Goal: Task Accomplishment & Management: Use online tool/utility

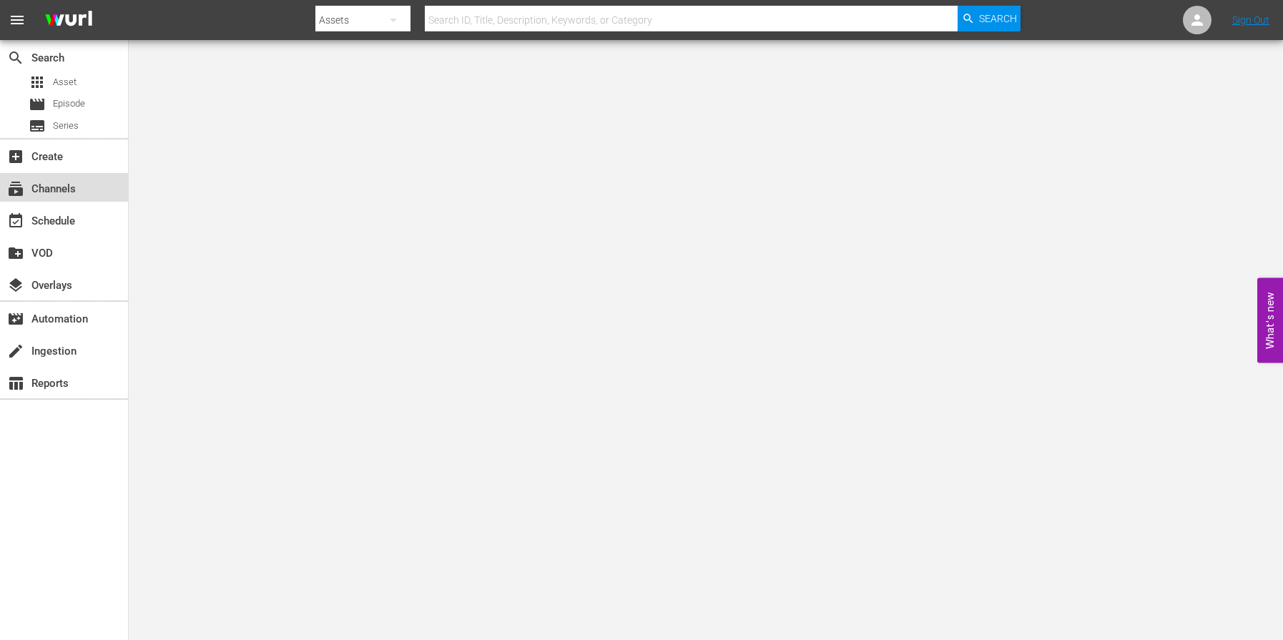
click at [74, 184] on div "subscriptions Channels" at bounding box center [40, 186] width 80 height 13
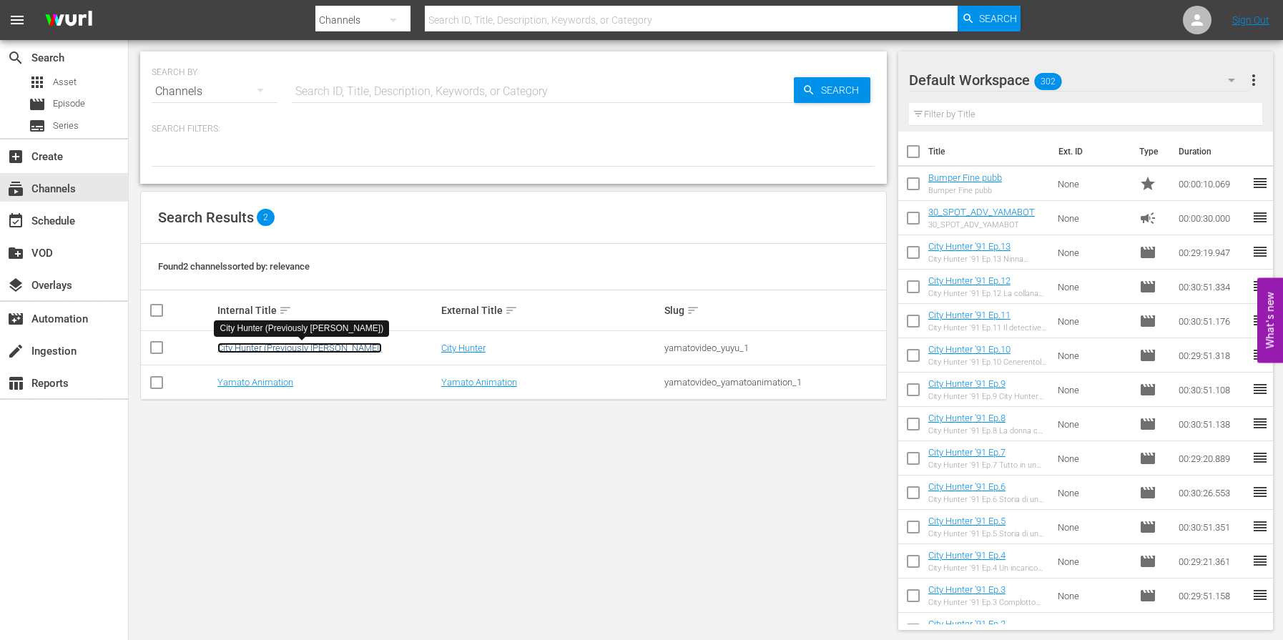
click at [252, 345] on link "City Hunter (Previously [PERSON_NAME])" at bounding box center [299, 348] width 165 height 11
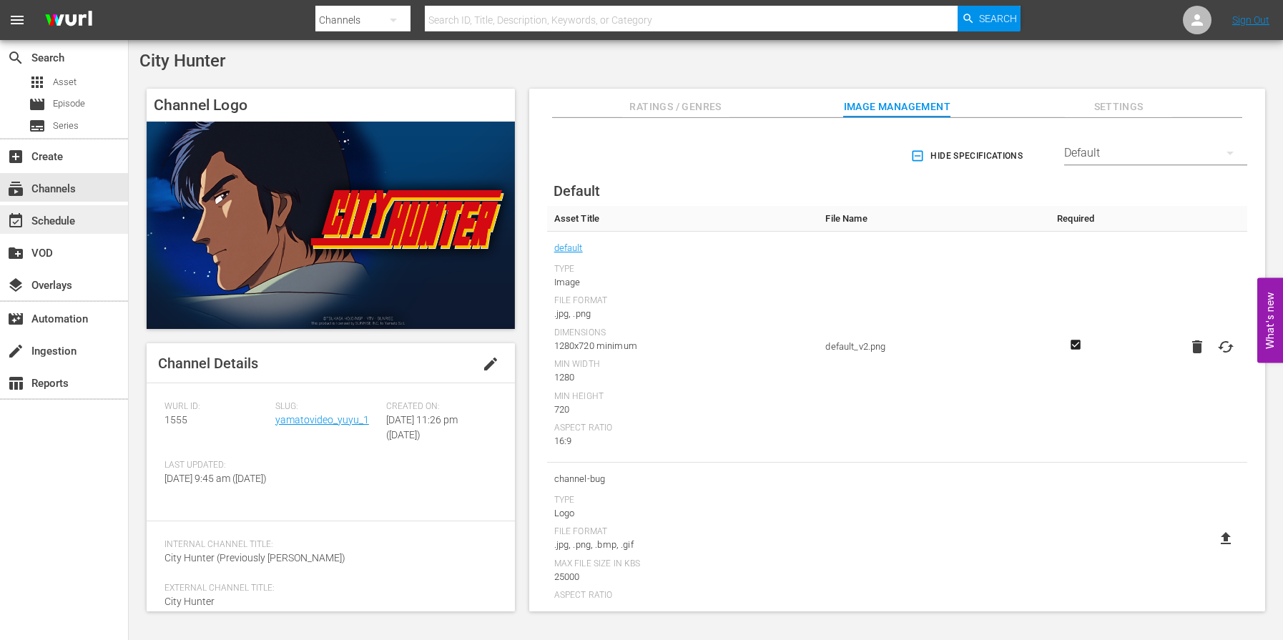
click at [63, 220] on div "event_available Schedule" at bounding box center [40, 218] width 80 height 13
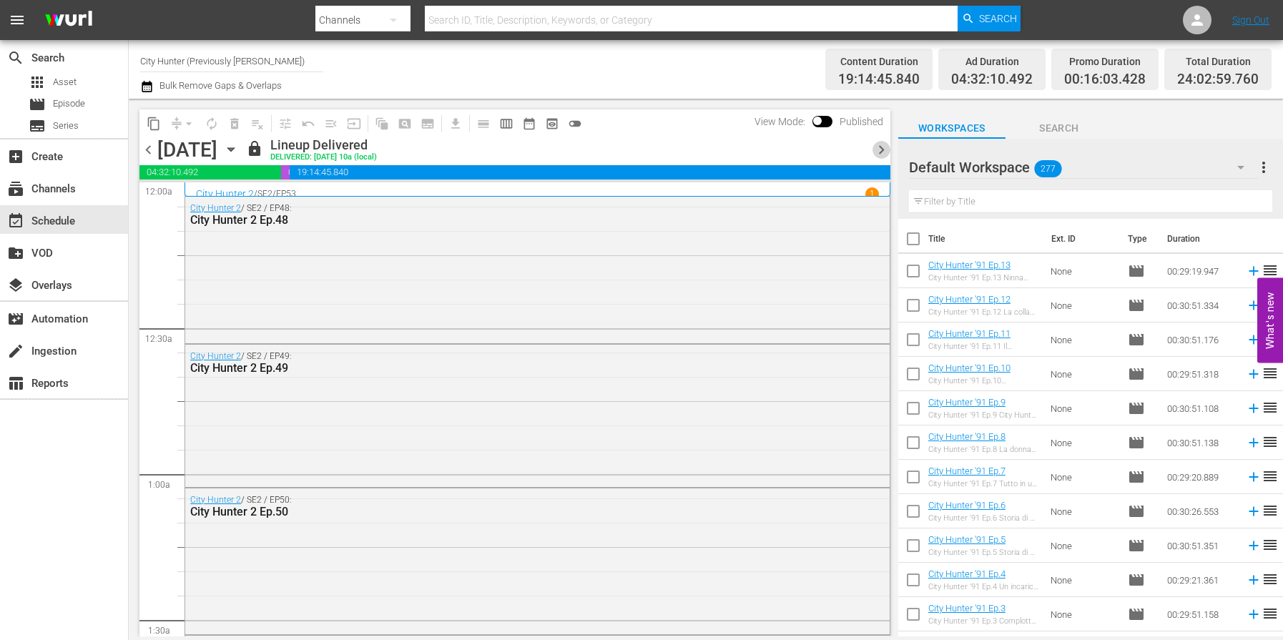
click at [878, 150] on span "chevron_right" at bounding box center [882, 150] width 18 height 18
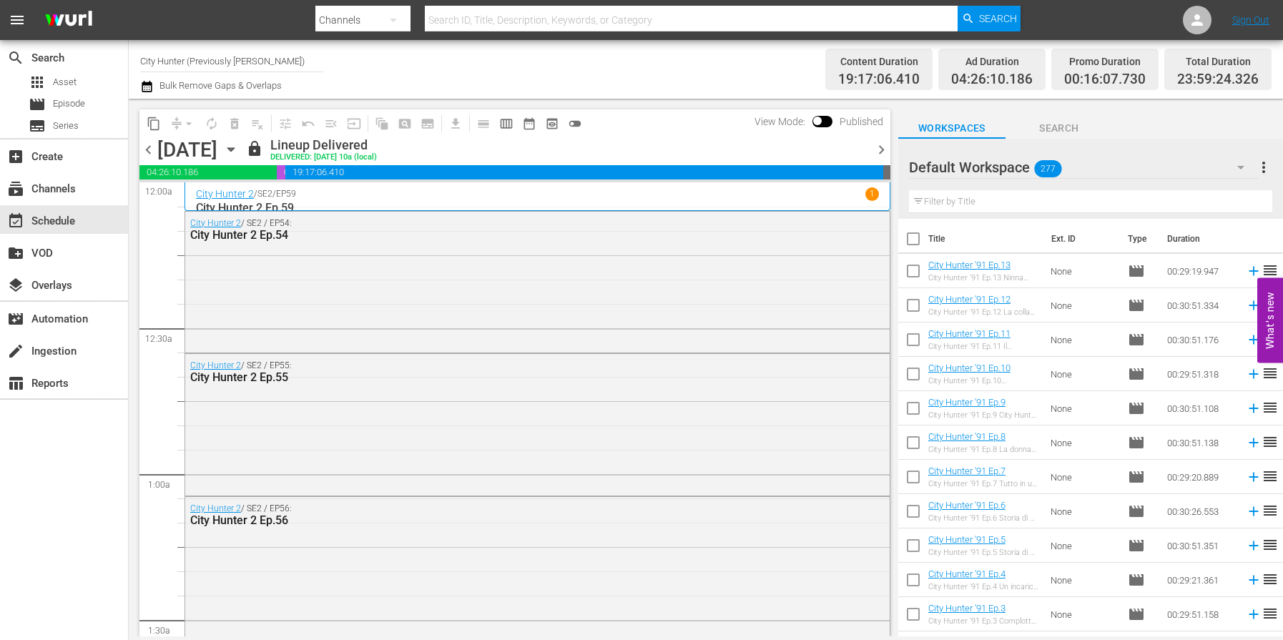
click at [878, 150] on span "chevron_right" at bounding box center [882, 150] width 18 height 18
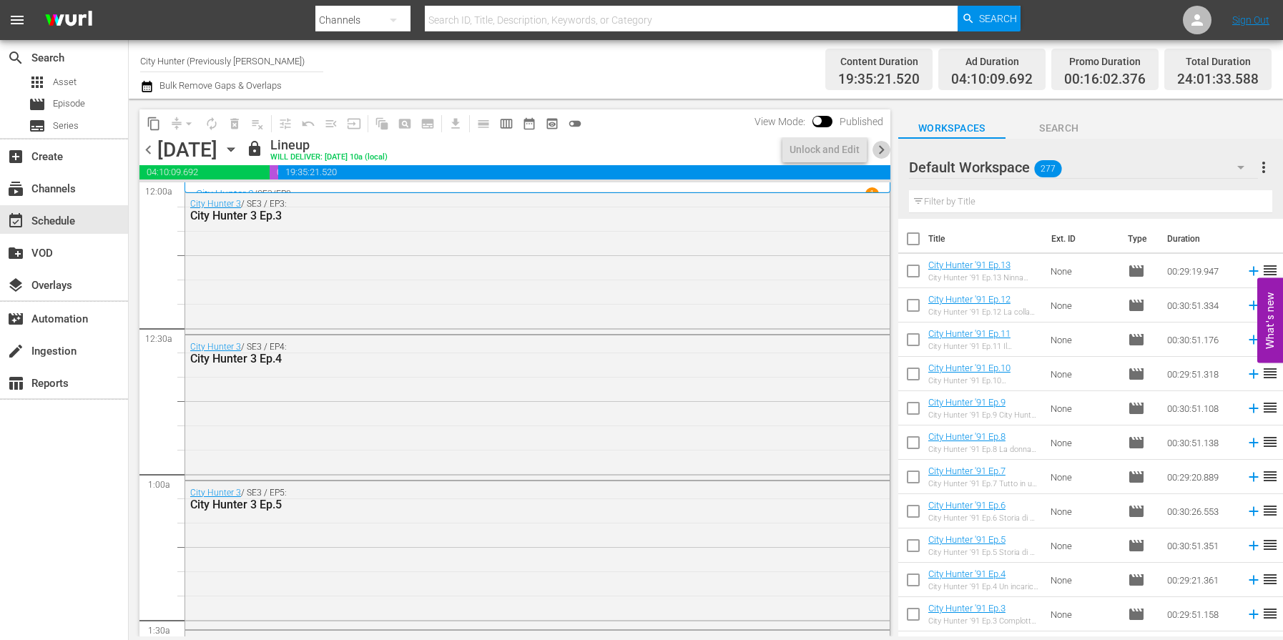
click at [878, 150] on span "chevron_right" at bounding box center [882, 150] width 18 height 18
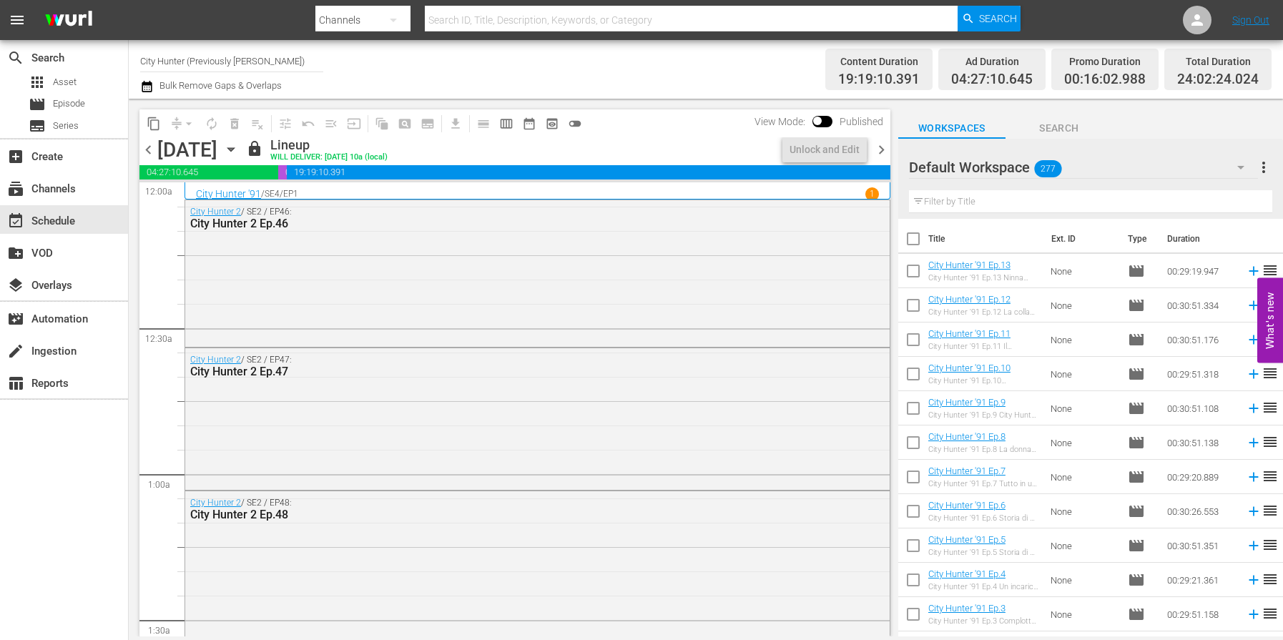
click at [878, 150] on span "chevron_right" at bounding box center [882, 150] width 18 height 18
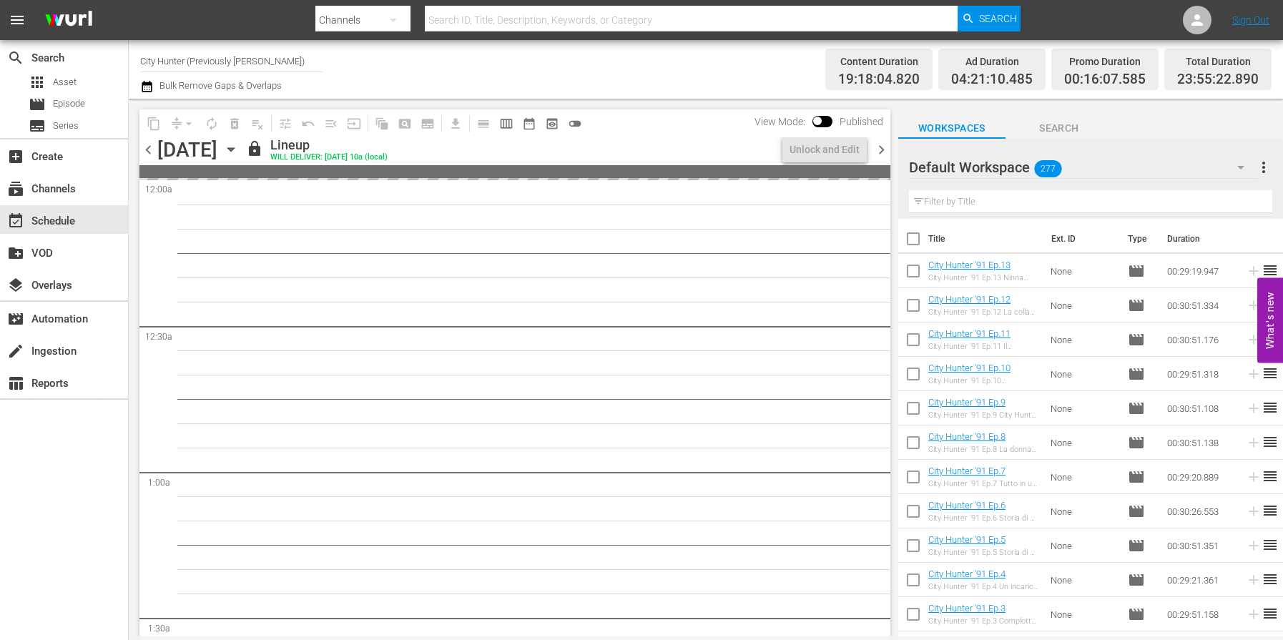
click at [878, 150] on span "chevron_right" at bounding box center [882, 150] width 18 height 18
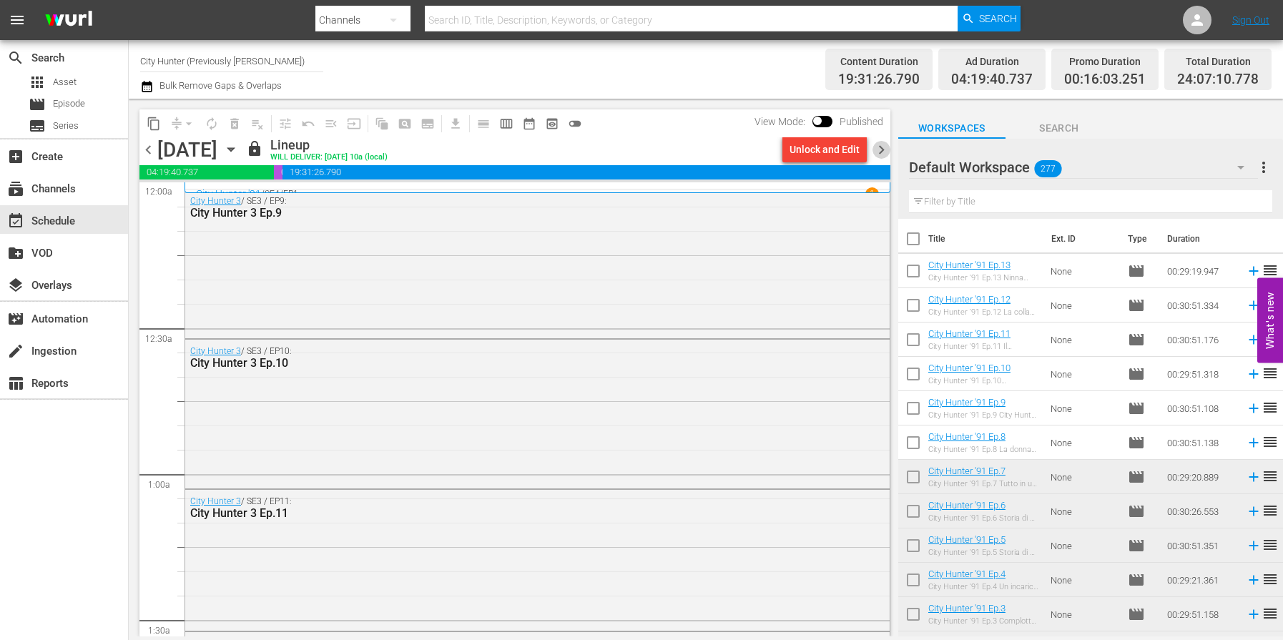
click at [878, 150] on span "chevron_right" at bounding box center [882, 150] width 18 height 18
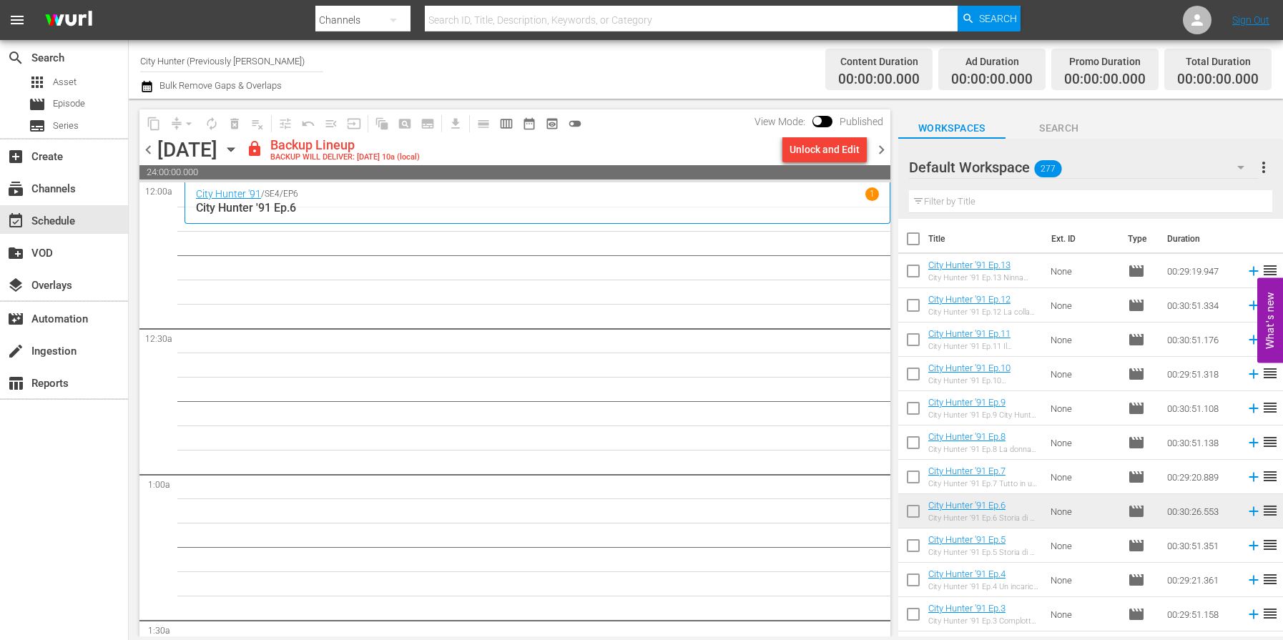
click at [147, 150] on span "chevron_left" at bounding box center [148, 150] width 18 height 18
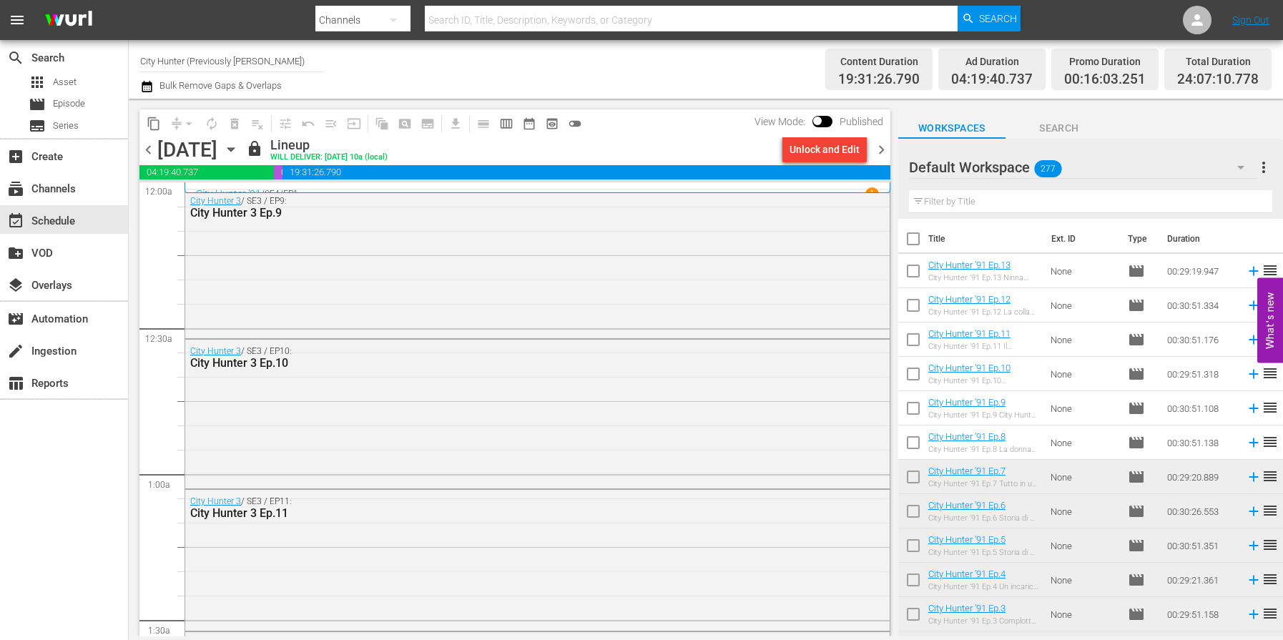
click at [881, 150] on span "chevron_right" at bounding box center [882, 150] width 18 height 18
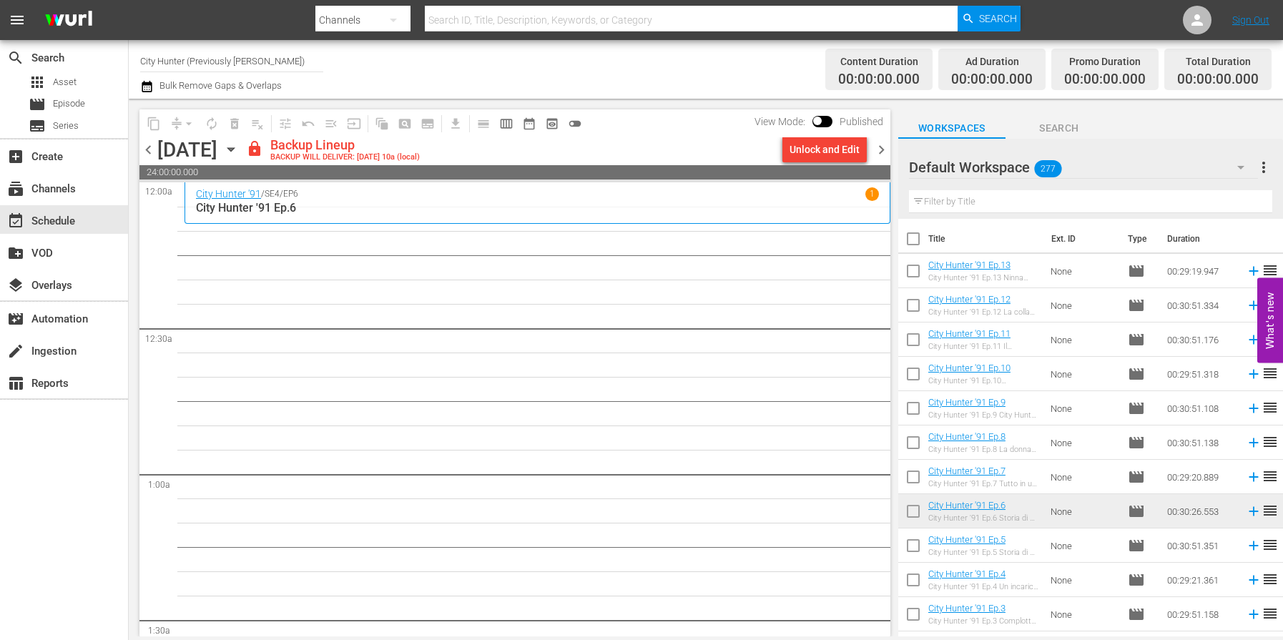
click at [793, 152] on div "Unlock and Edit" at bounding box center [825, 150] width 70 height 26
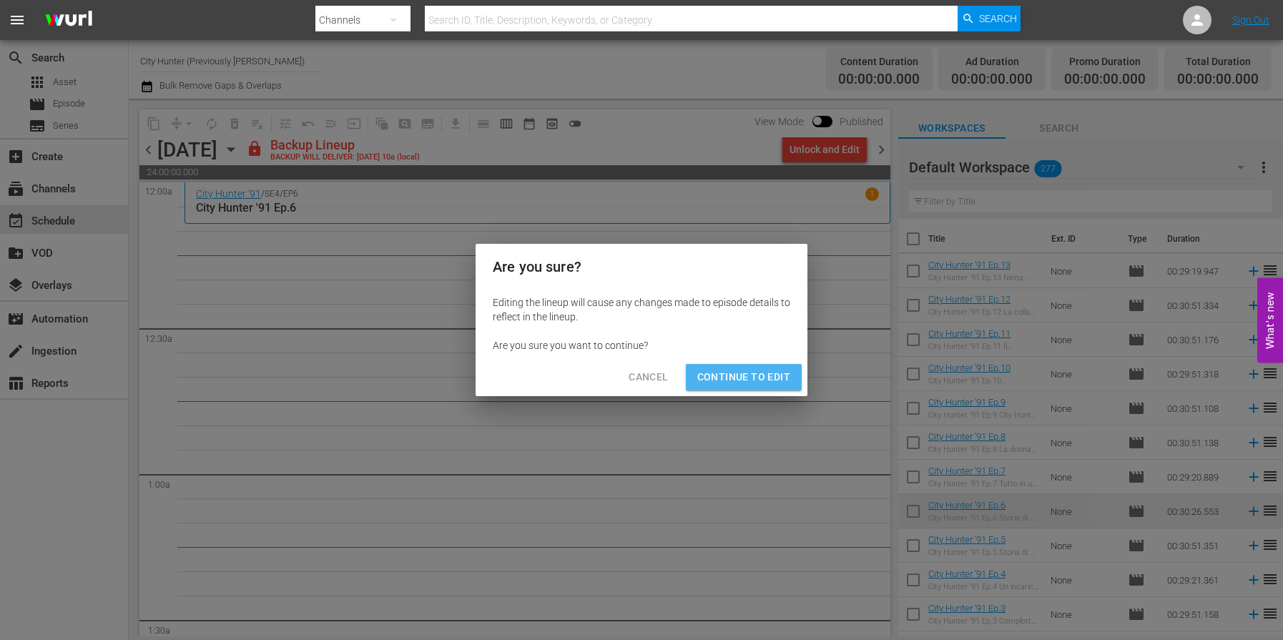
click at [760, 377] on span "Continue to Edit" at bounding box center [743, 377] width 93 height 18
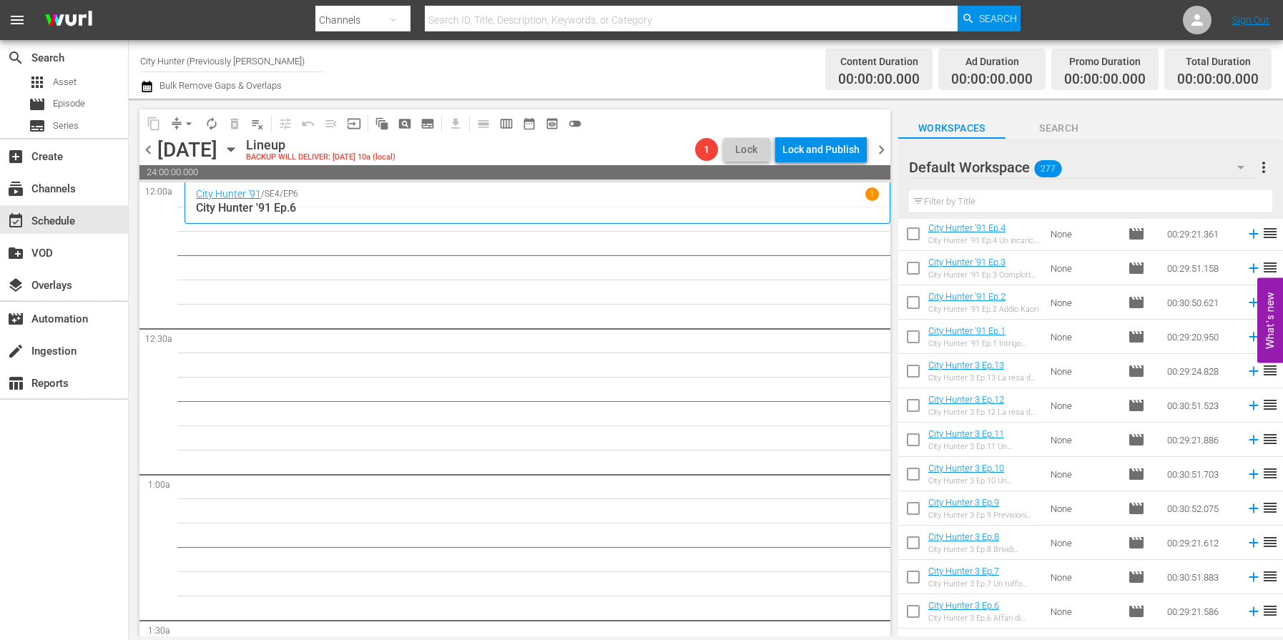
scroll to position [370, 0]
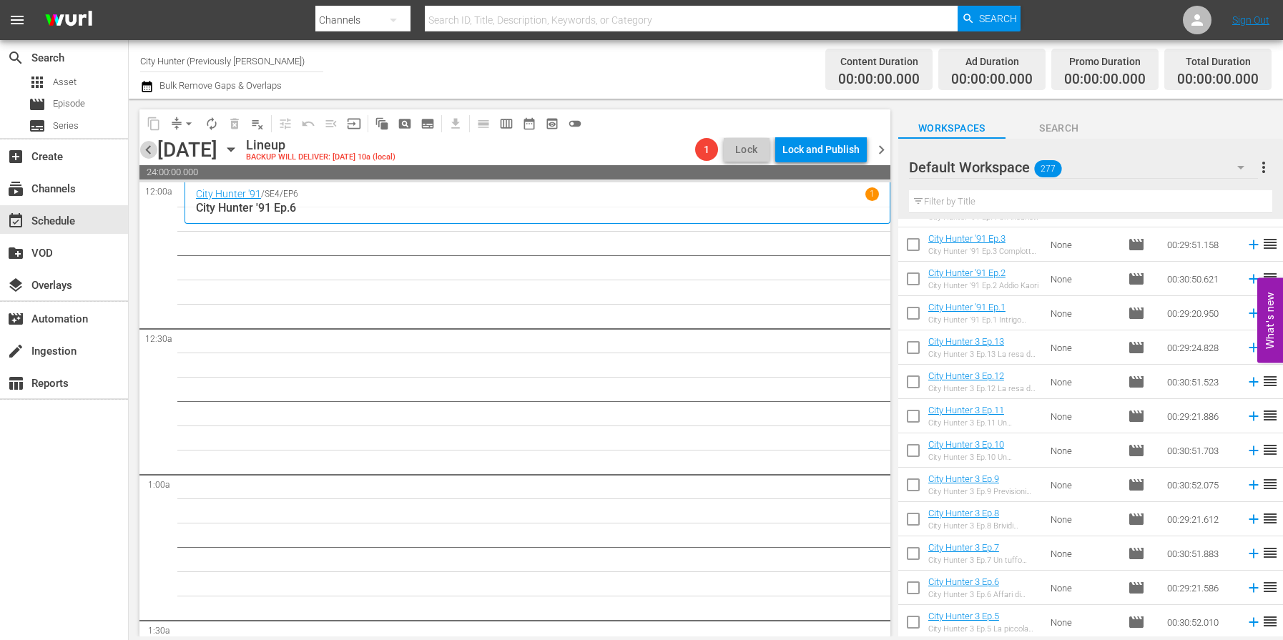
drag, startPoint x: 150, startPoint y: 145, endPoint x: 155, endPoint y: 180, distance: 34.7
click at [150, 145] on span "chevron_left" at bounding box center [148, 150] width 18 height 18
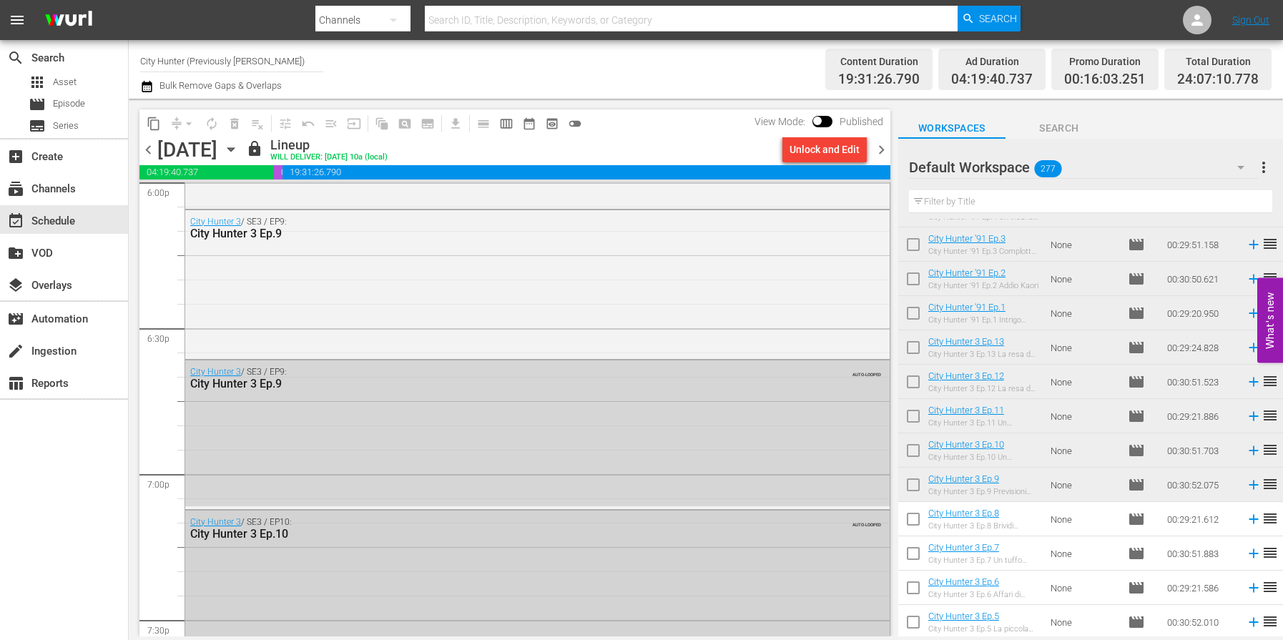
scroll to position [5261, 0]
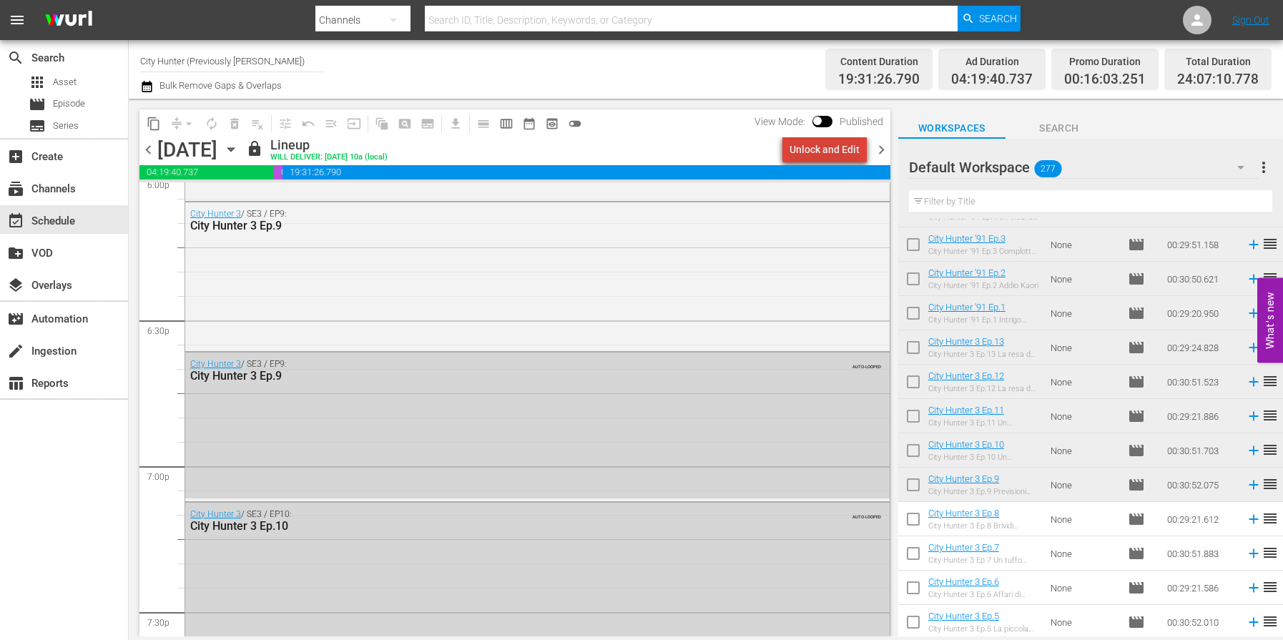
click at [840, 148] on div "Unlock and Edit" at bounding box center [825, 150] width 70 height 26
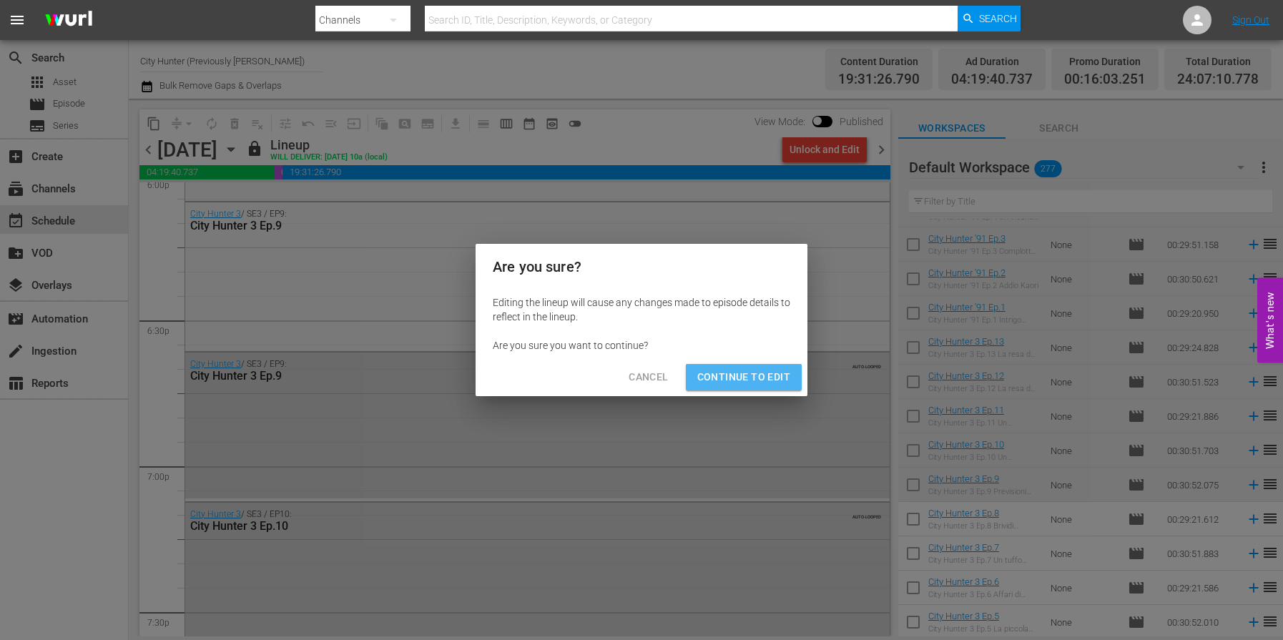
click at [769, 376] on span "Continue to Edit" at bounding box center [743, 377] width 93 height 18
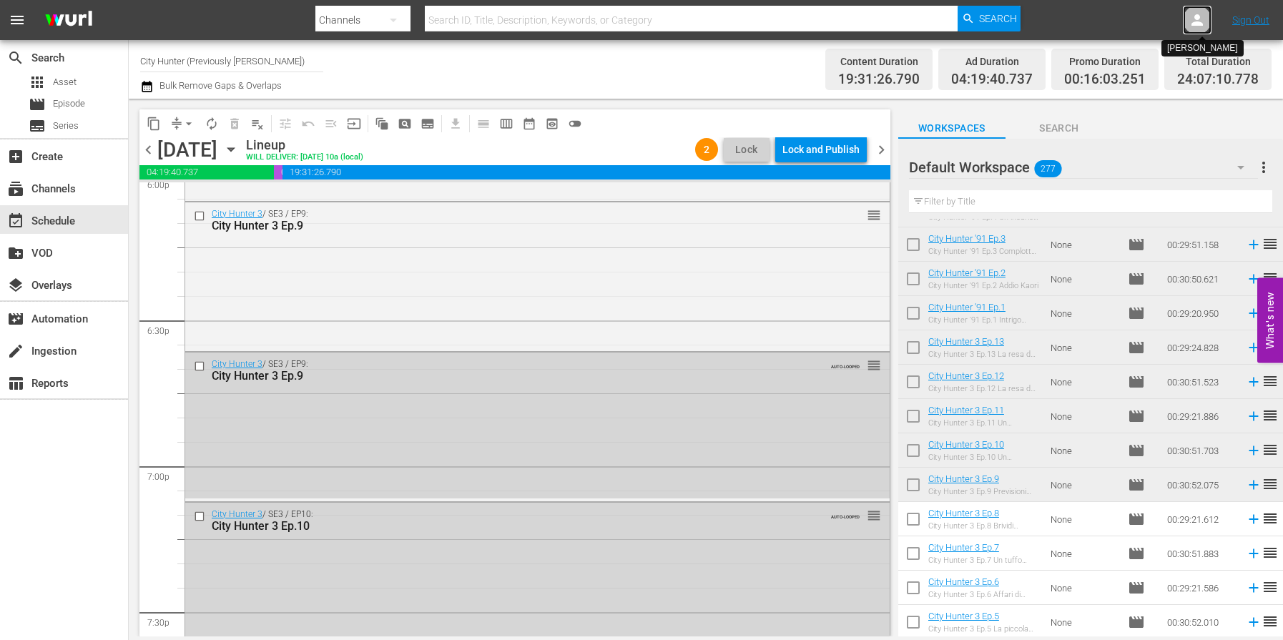
click at [1200, 21] on icon at bounding box center [1197, 19] width 17 height 17
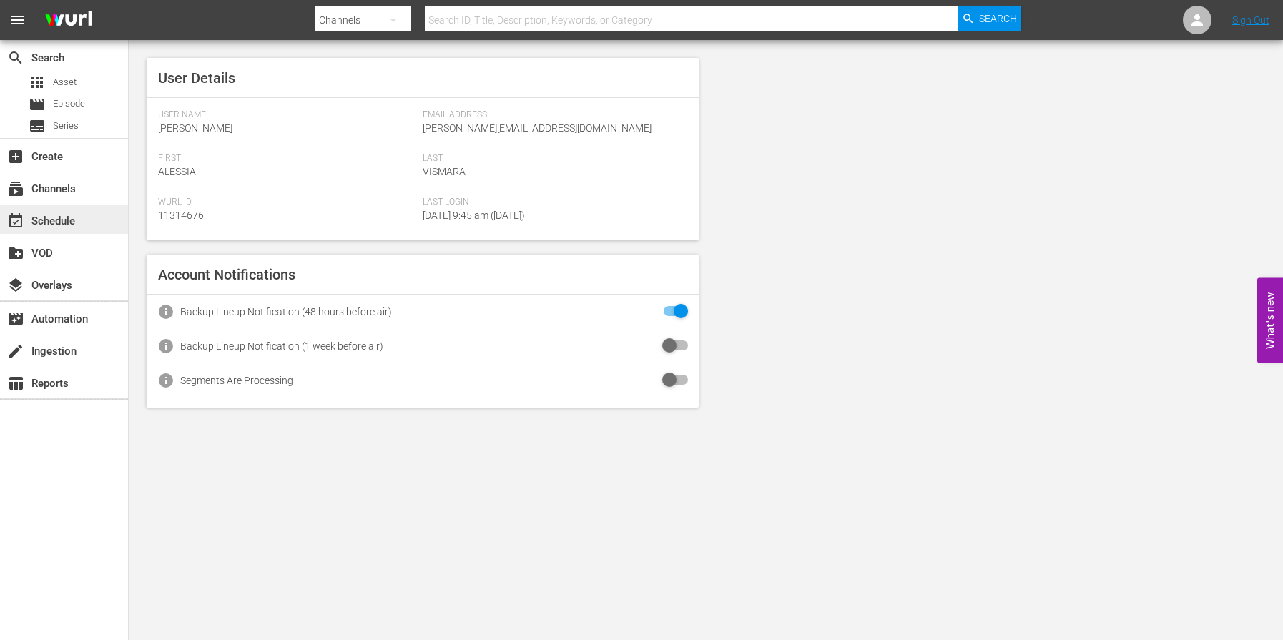
click at [57, 224] on div "event_available Schedule" at bounding box center [40, 218] width 80 height 13
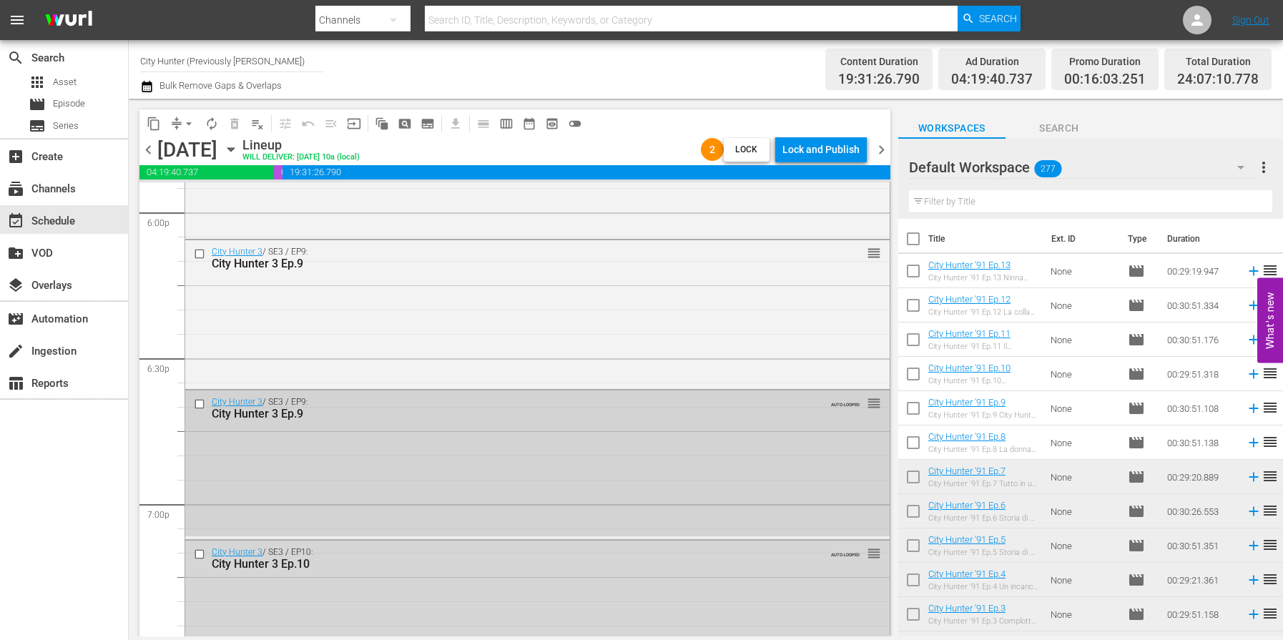
scroll to position [5225, 0]
click at [199, 401] on input "checkbox" at bounding box center [201, 403] width 15 height 12
click at [237, 125] on span "delete_forever_outlined" at bounding box center [234, 124] width 14 height 14
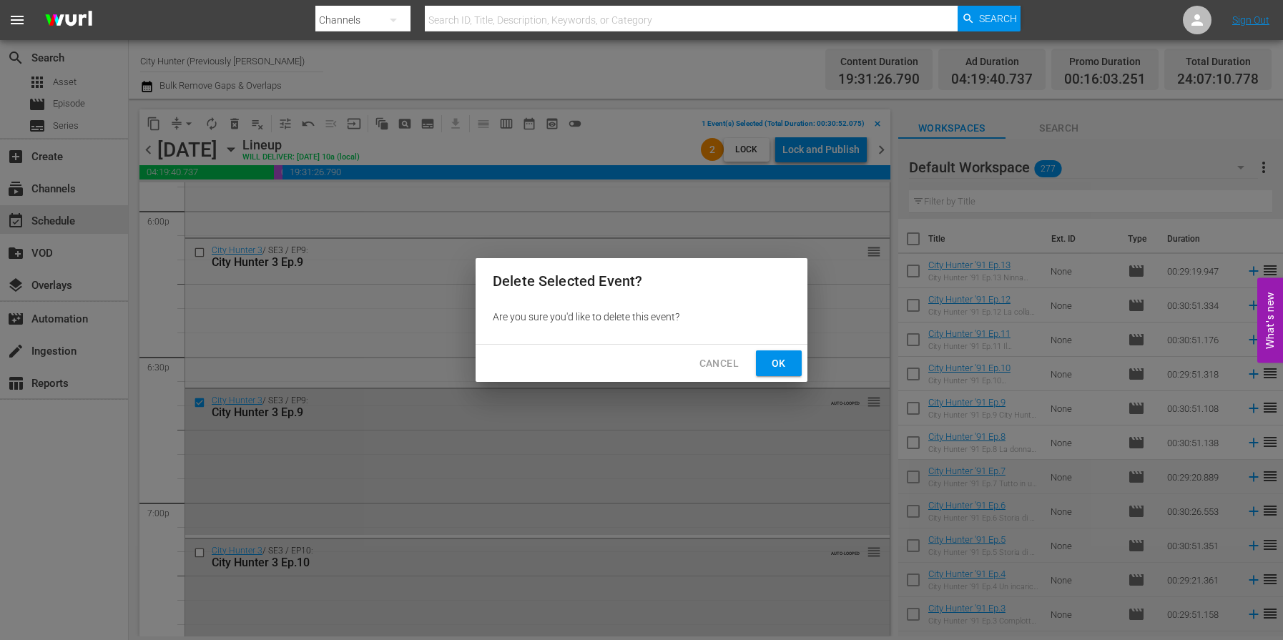
click at [770, 359] on span "Ok" at bounding box center [779, 364] width 23 height 18
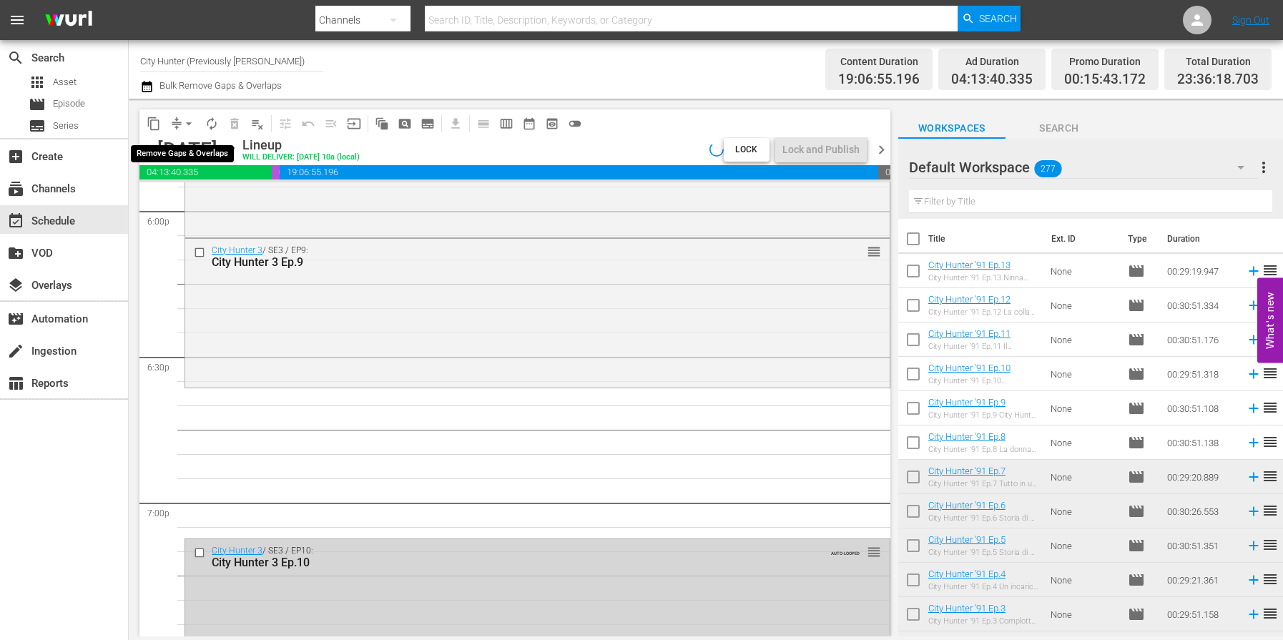
click at [189, 125] on span "arrow_drop_down" at bounding box center [189, 124] width 14 height 14
click at [186, 195] on li "Align to End of Previous Day" at bounding box center [189, 200] width 150 height 24
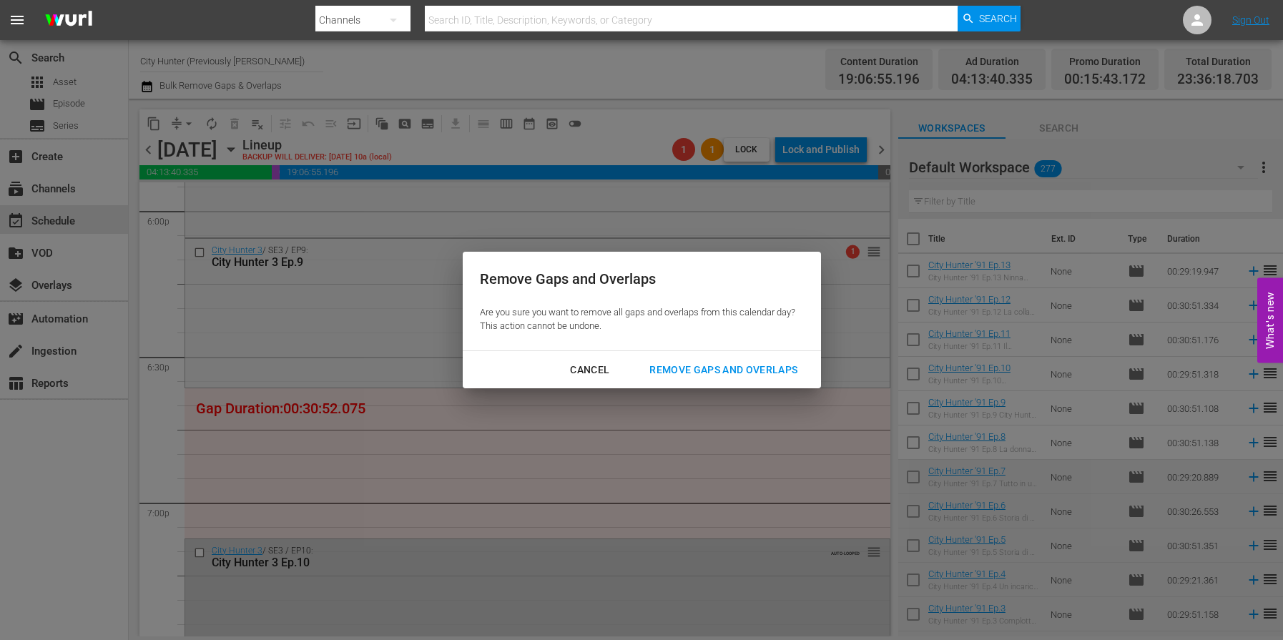
click at [702, 366] on div "Remove Gaps and Overlaps" at bounding box center [723, 370] width 171 height 18
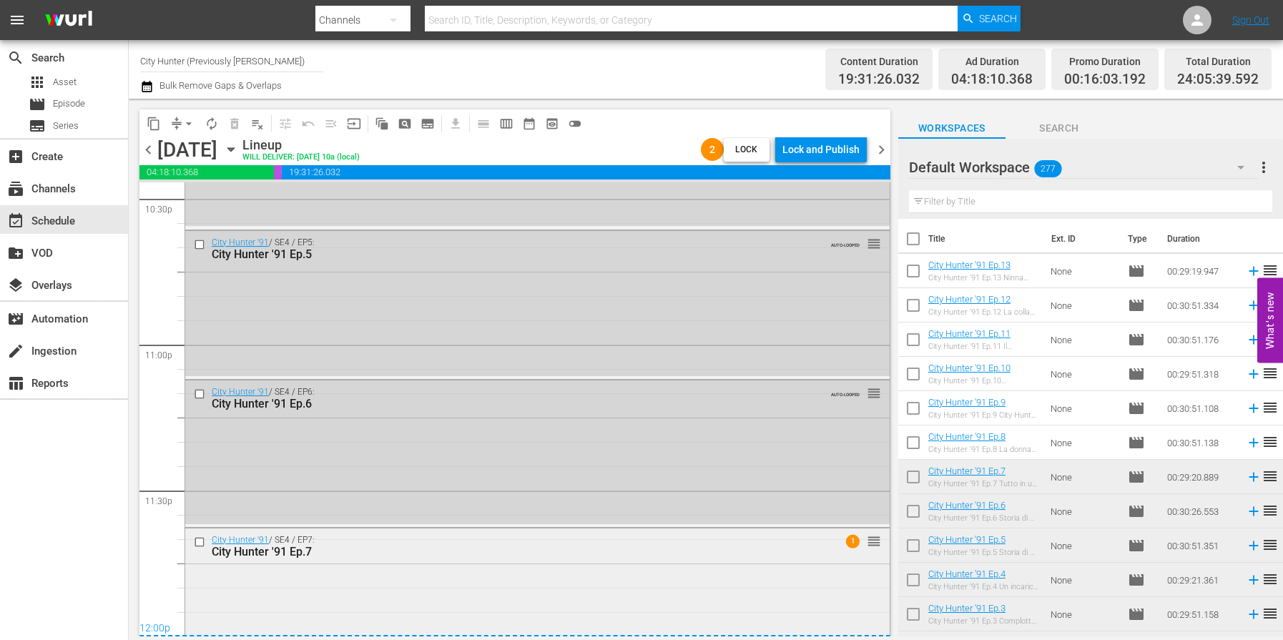
scroll to position [6584, 0]
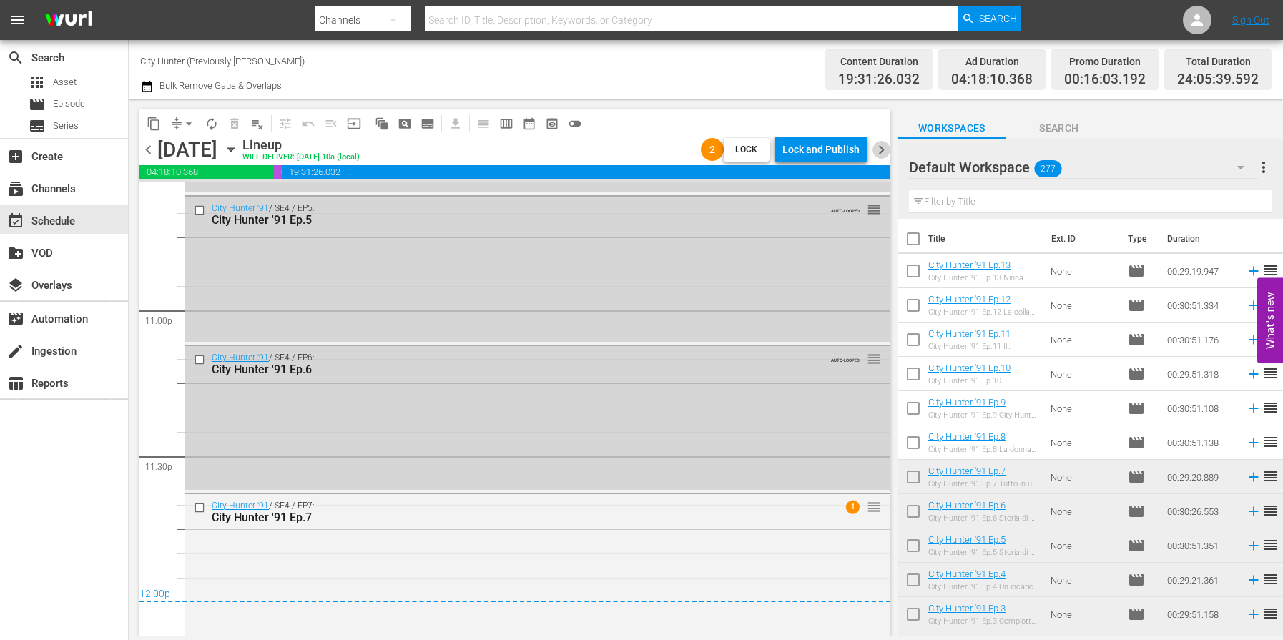
click at [881, 150] on span "chevron_right" at bounding box center [882, 150] width 18 height 18
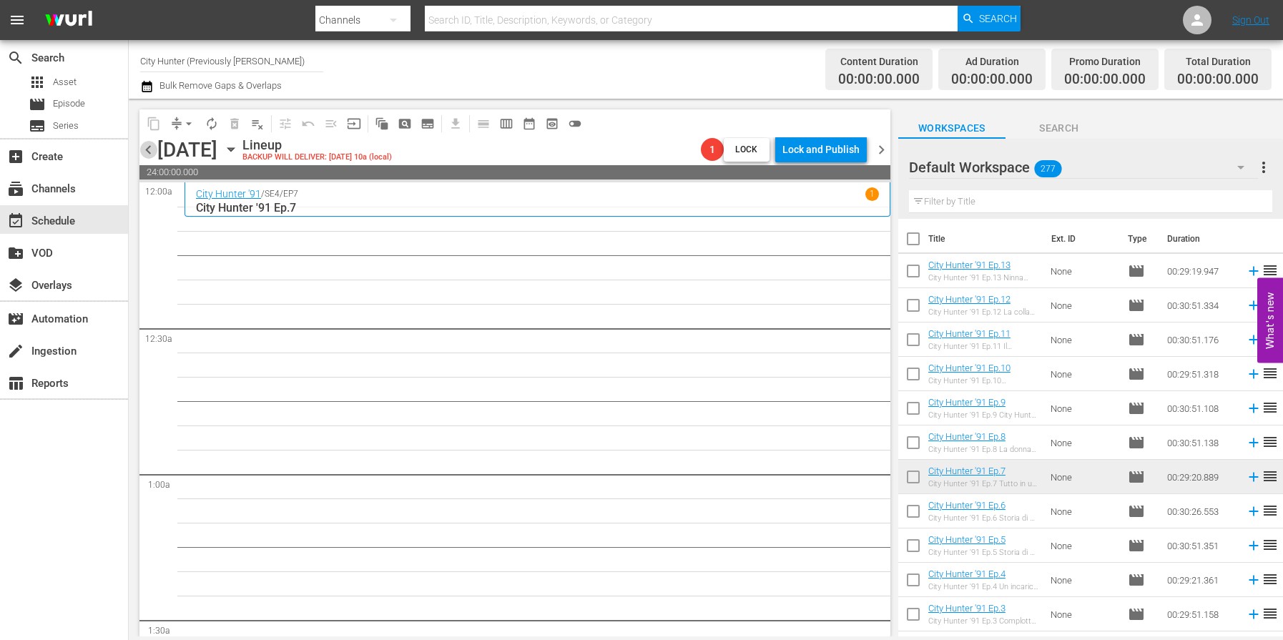
click at [144, 145] on span "chevron_left" at bounding box center [148, 150] width 18 height 18
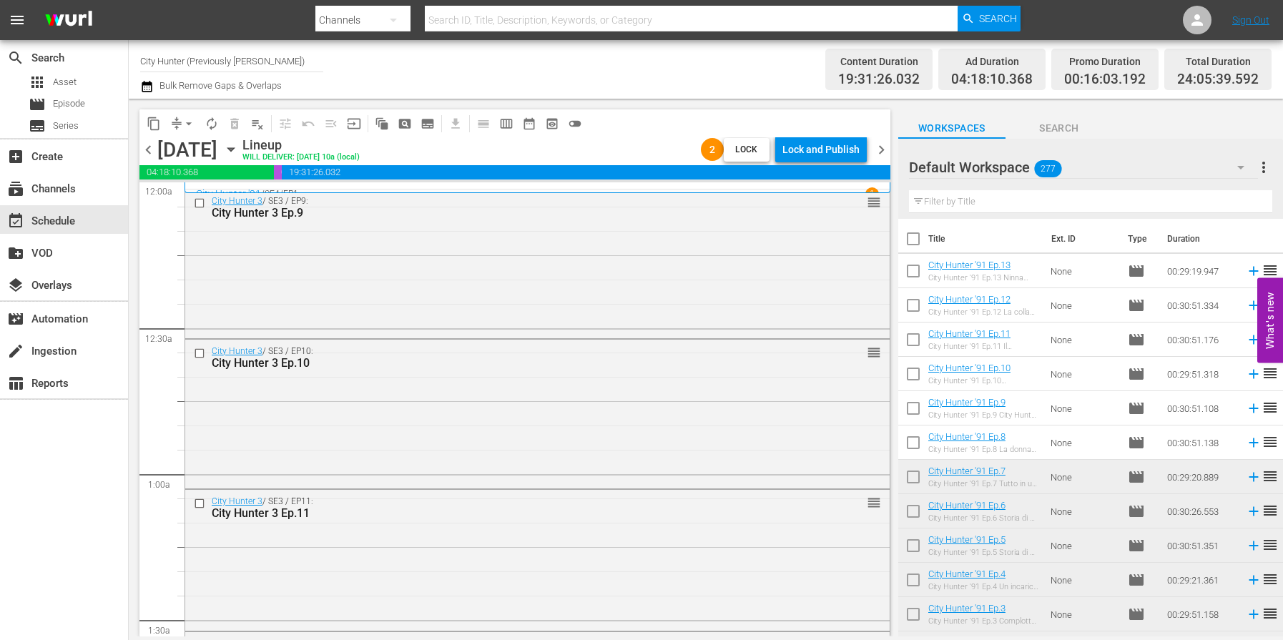
click at [810, 155] on div "Lock and Publish" at bounding box center [821, 150] width 77 height 26
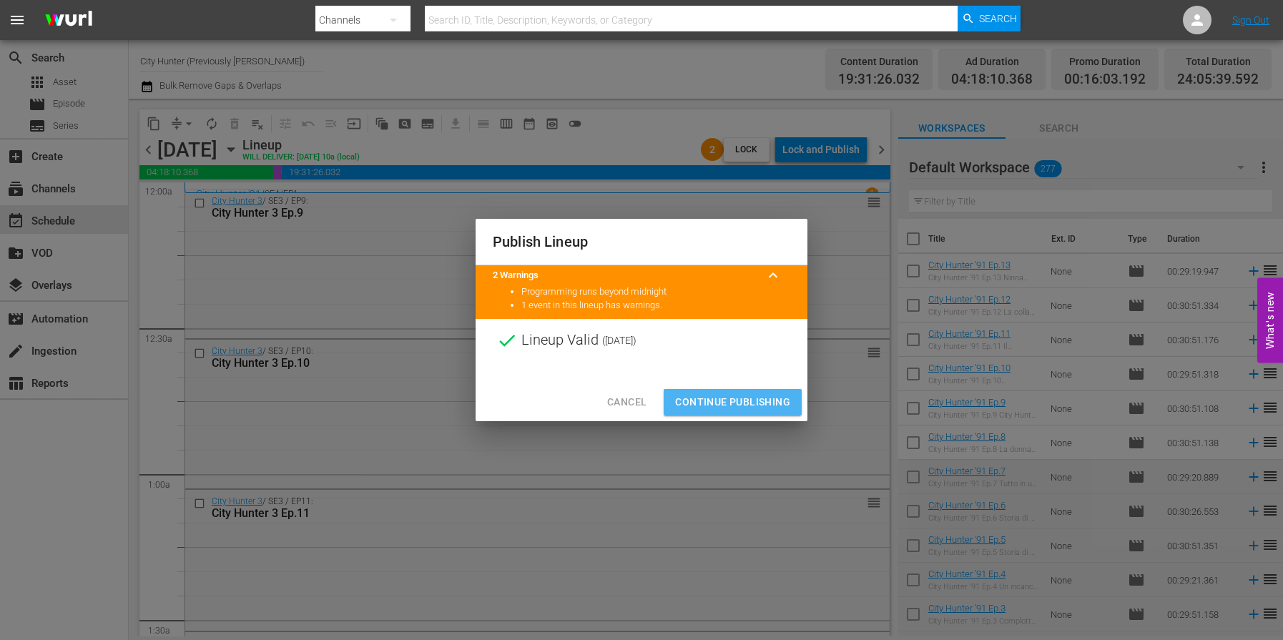
click at [727, 401] on span "Continue Publishing" at bounding box center [732, 402] width 115 height 18
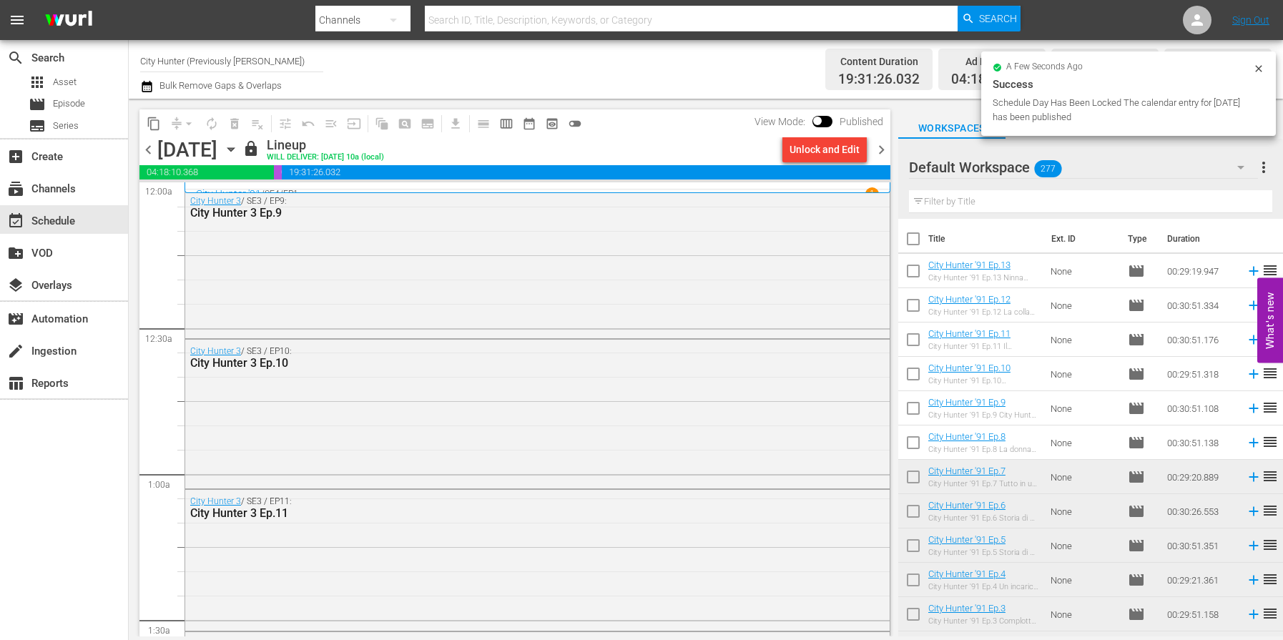
click at [152, 155] on span "chevron_left" at bounding box center [148, 150] width 18 height 18
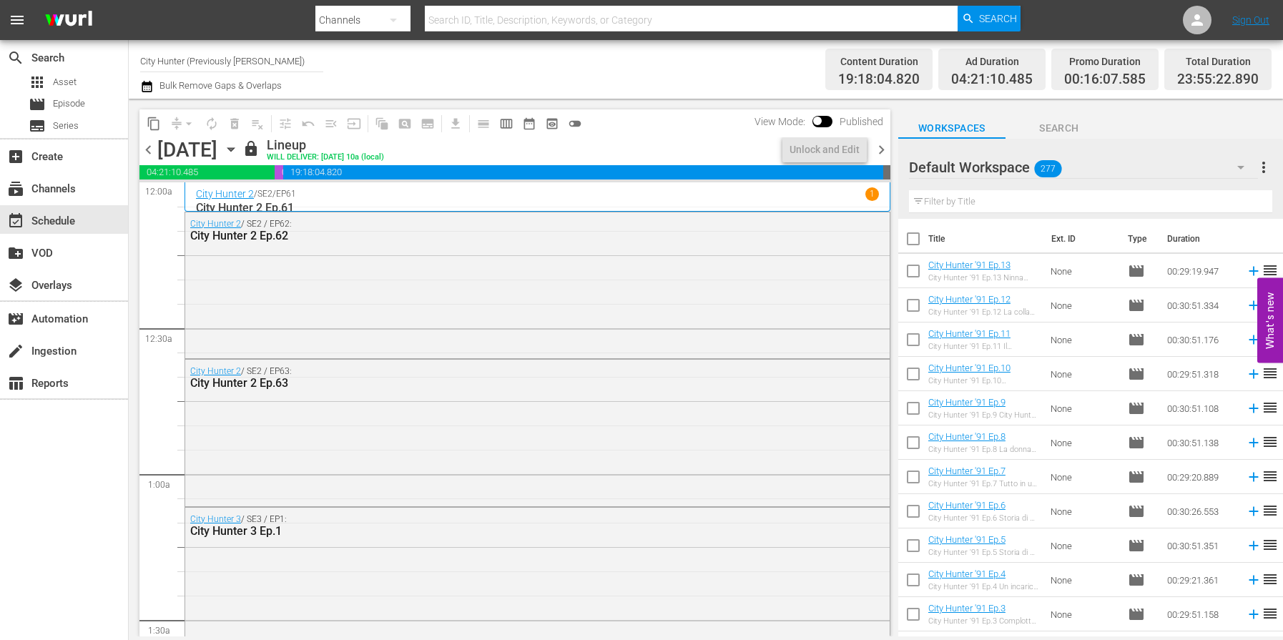
click at [880, 150] on span "chevron_right" at bounding box center [882, 150] width 18 height 18
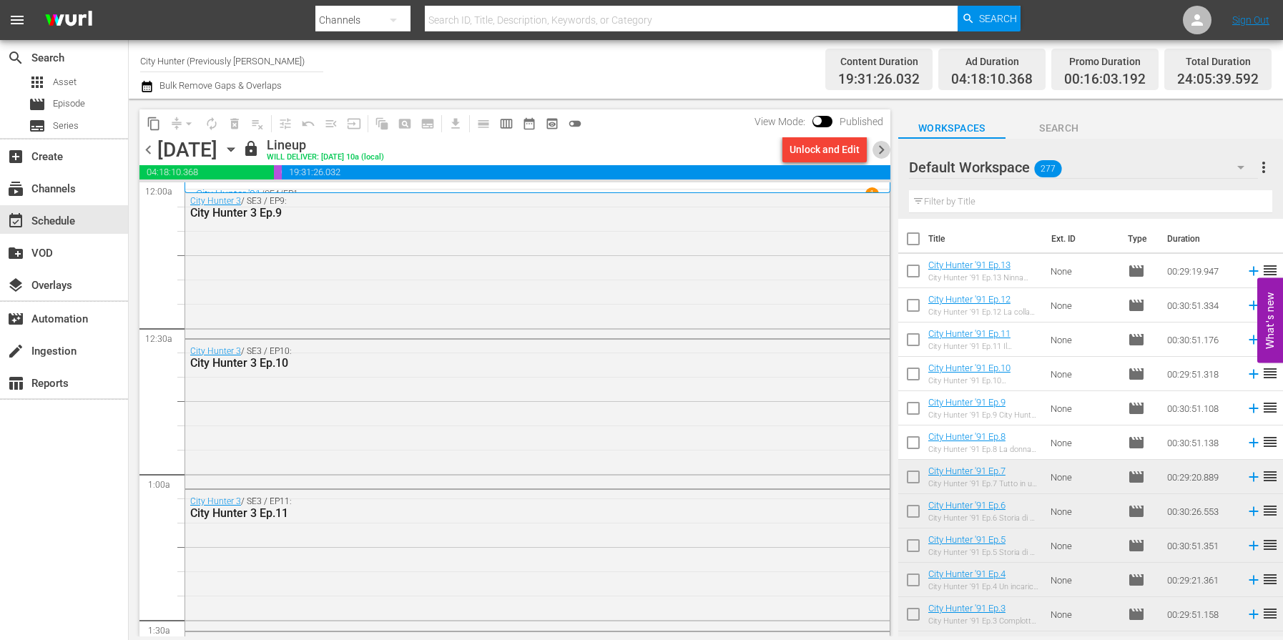
click at [878, 147] on span "chevron_right" at bounding box center [882, 150] width 18 height 18
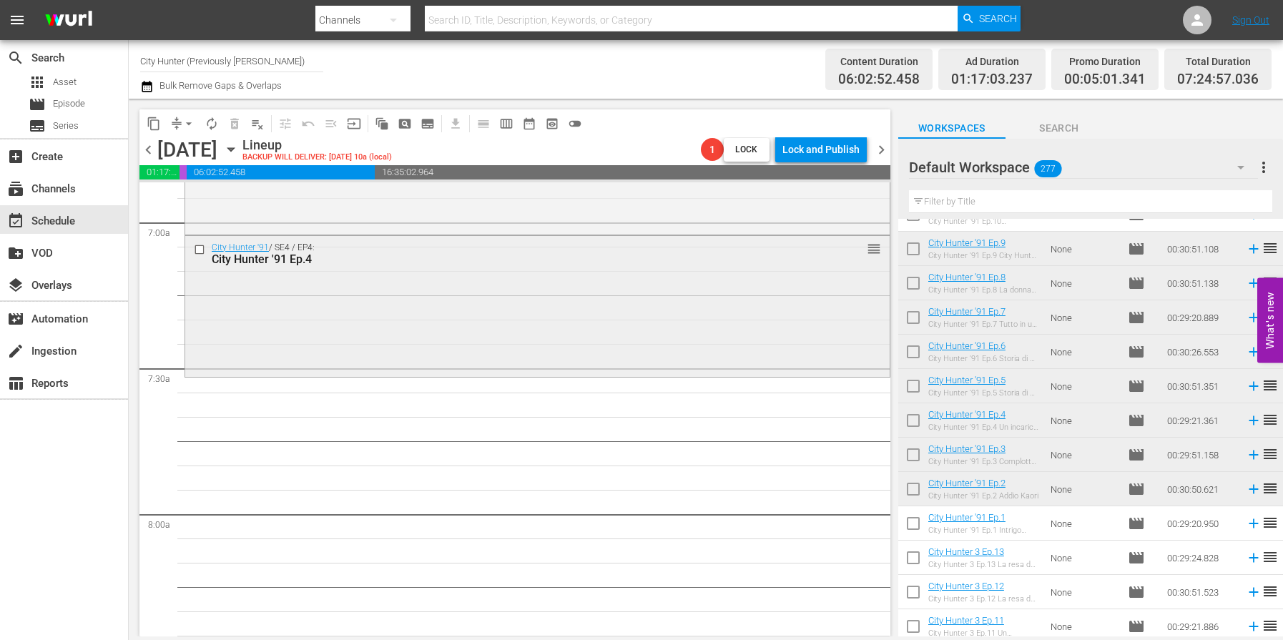
scroll to position [2006, 0]
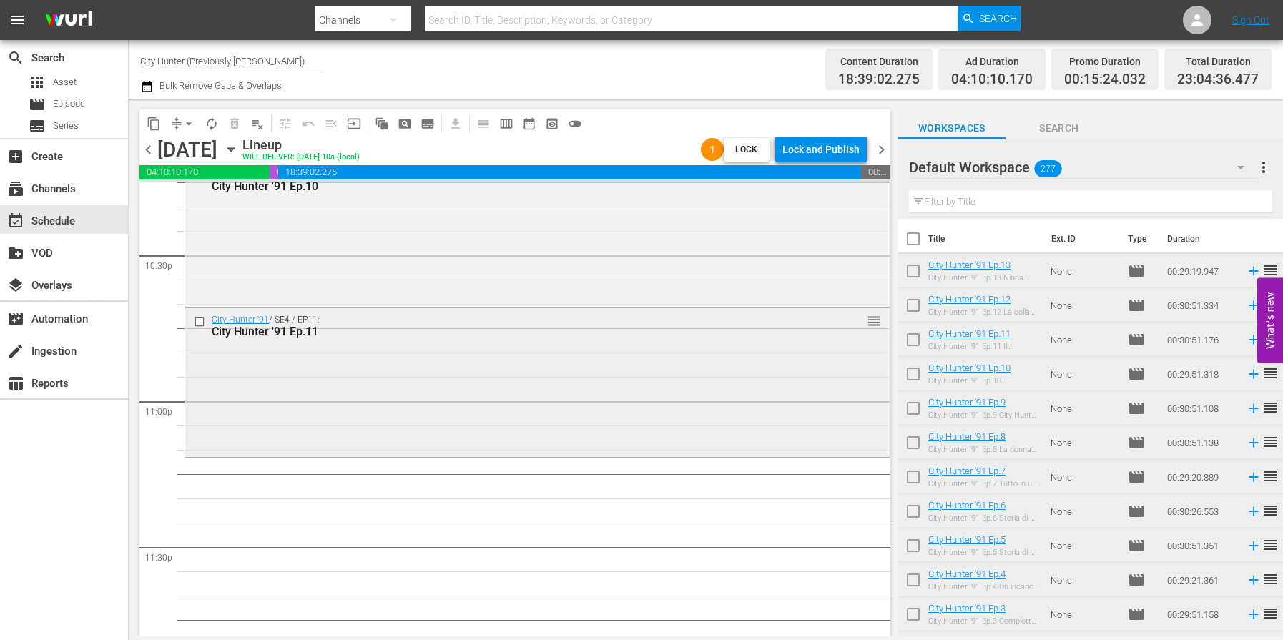
scroll to position [6504, 0]
